Goal: Information Seeking & Learning: Check status

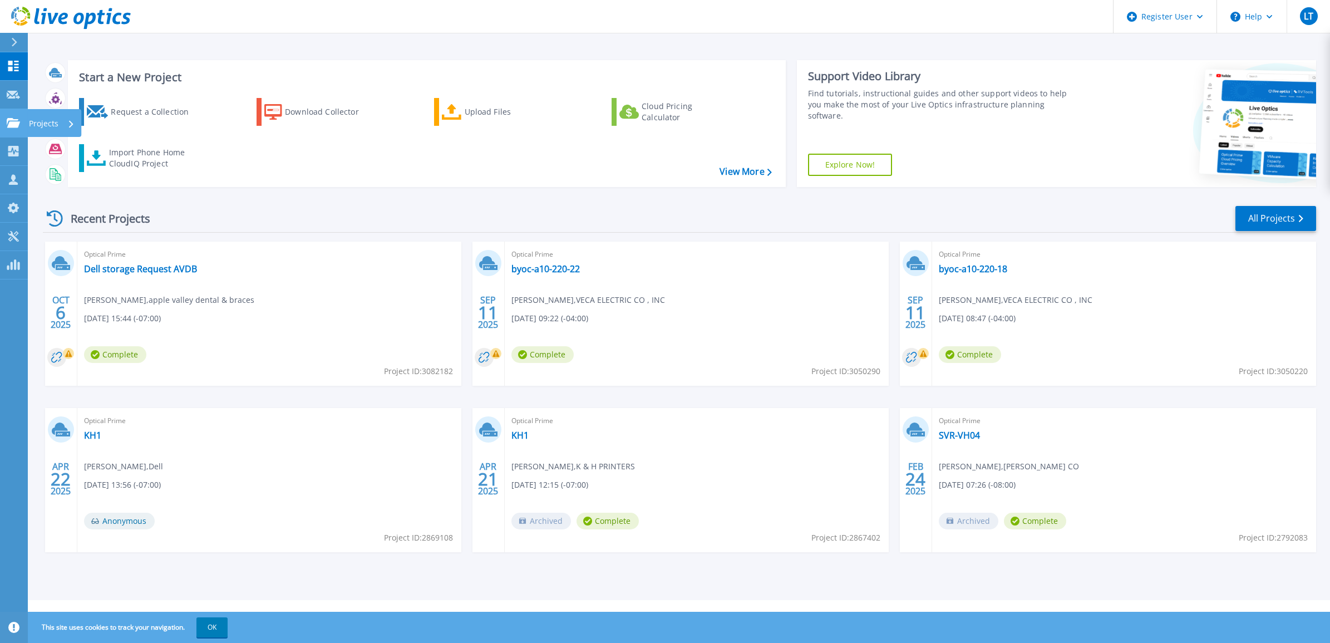
click at [11, 118] on icon at bounding box center [13, 122] width 13 height 9
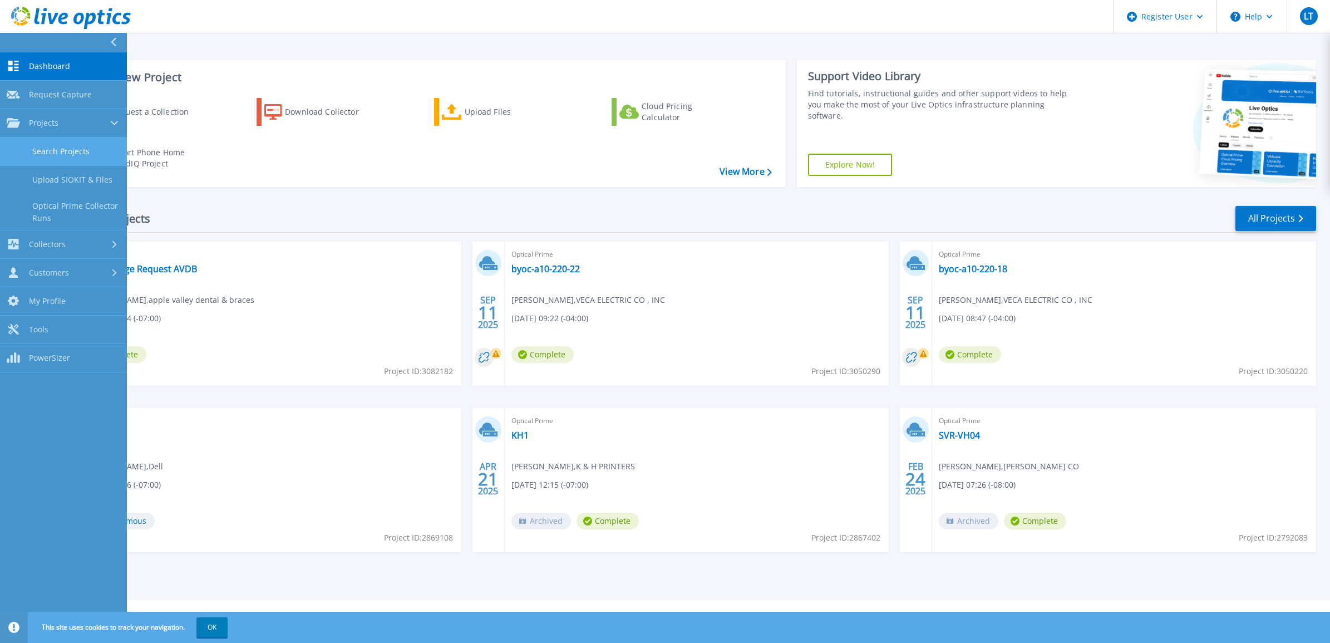
click at [68, 149] on link "Search Projects" at bounding box center [63, 151] width 127 height 28
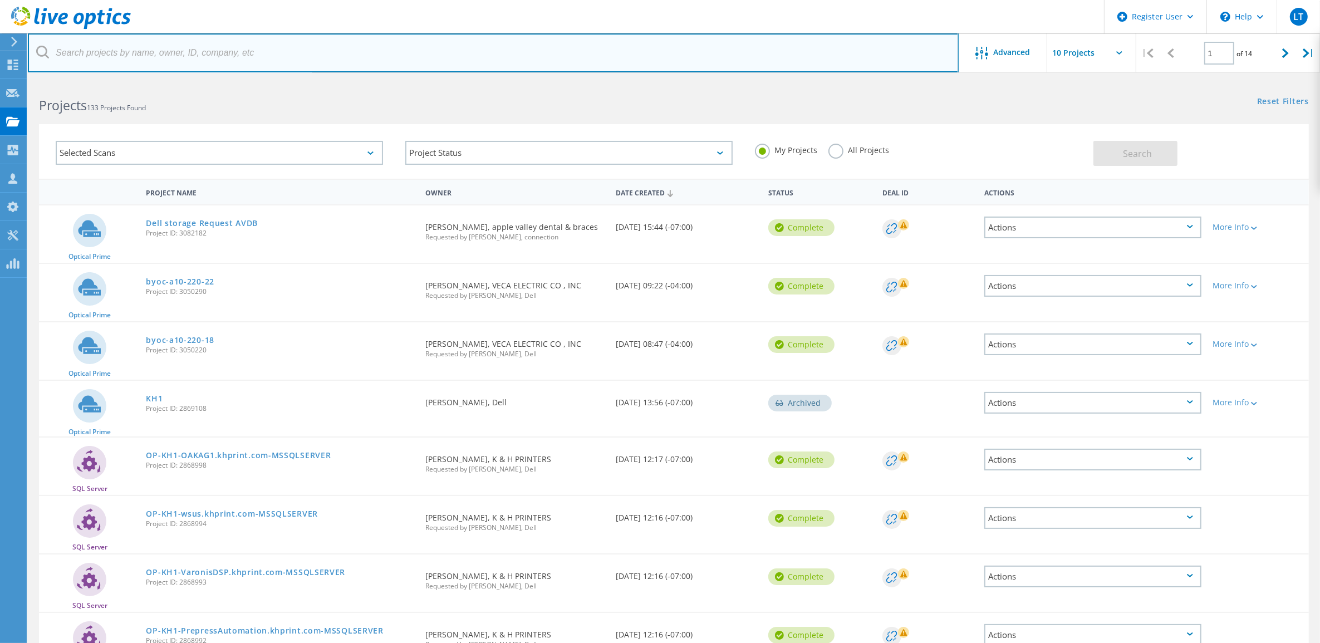
click at [165, 50] on input "text" at bounding box center [493, 52] width 931 height 39
paste input "[EMAIL_ADDRESS][DOMAIN_NAME]"
type input "[EMAIL_ADDRESS][DOMAIN_NAME]"
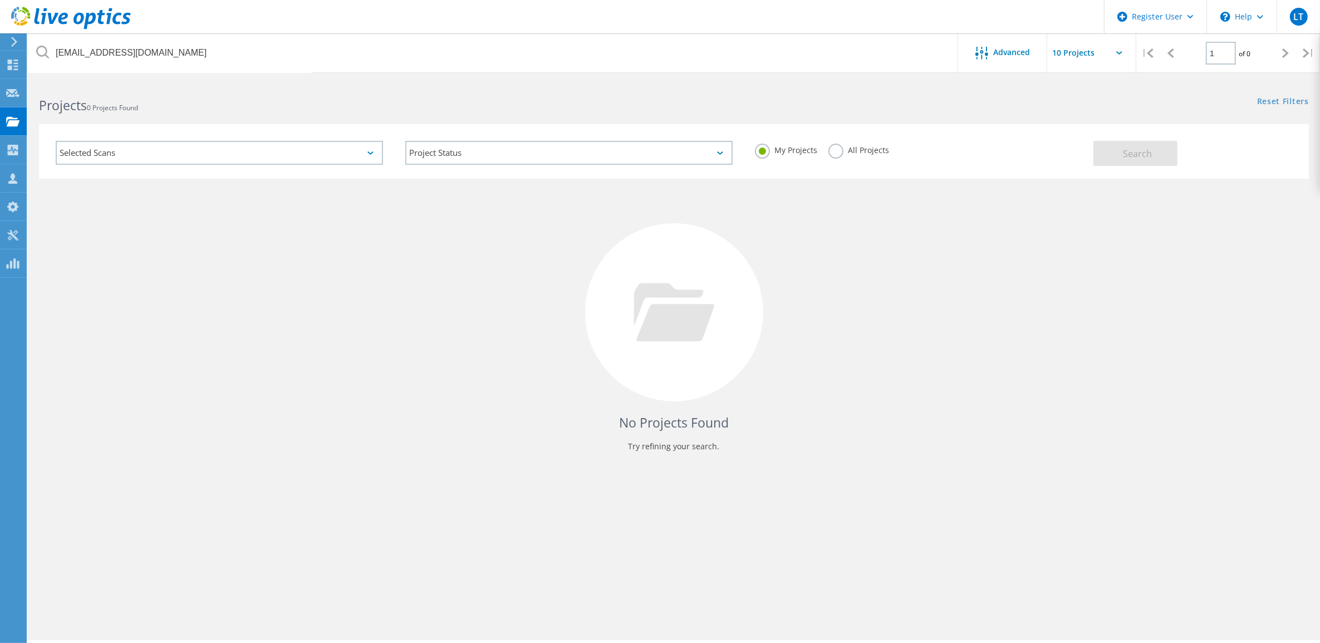
click at [843, 152] on label "All Projects" at bounding box center [858, 149] width 61 height 11
click at [0, 0] on input "All Projects" at bounding box center [0, 0] width 0 height 0
click at [1120, 148] on button "Search" at bounding box center [1135, 153] width 84 height 25
